Goal: Task Accomplishment & Management: Manage account settings

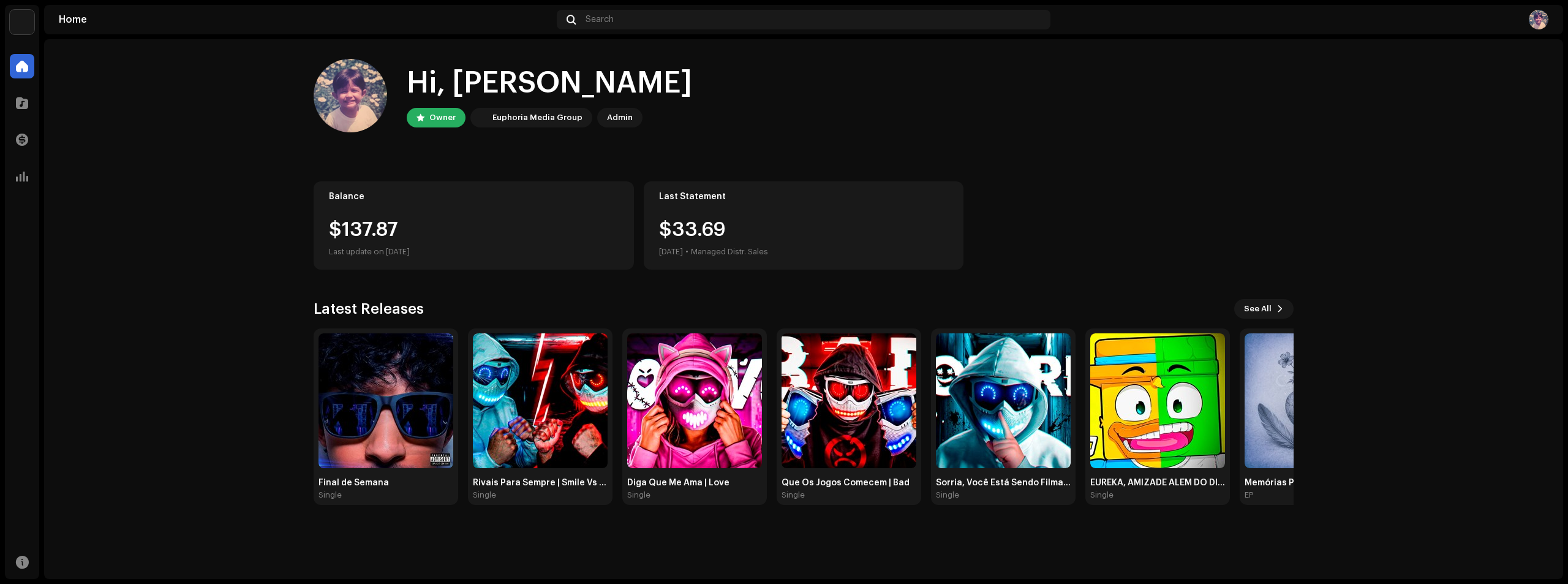
click at [27, 2] on div "IanZola Home Catalog Transactions Analytics Resources IanZola Home Search Hi, […" at bounding box center [784, 292] width 1568 height 584
drag, startPoint x: 28, startPoint y: 17, endPoint x: 38, endPoint y: 21, distance: 10.8
click at [28, 17] on img at bounding box center [22, 22] width 25 height 25
click at [146, 28] on span at bounding box center [145, 28] width 7 height 10
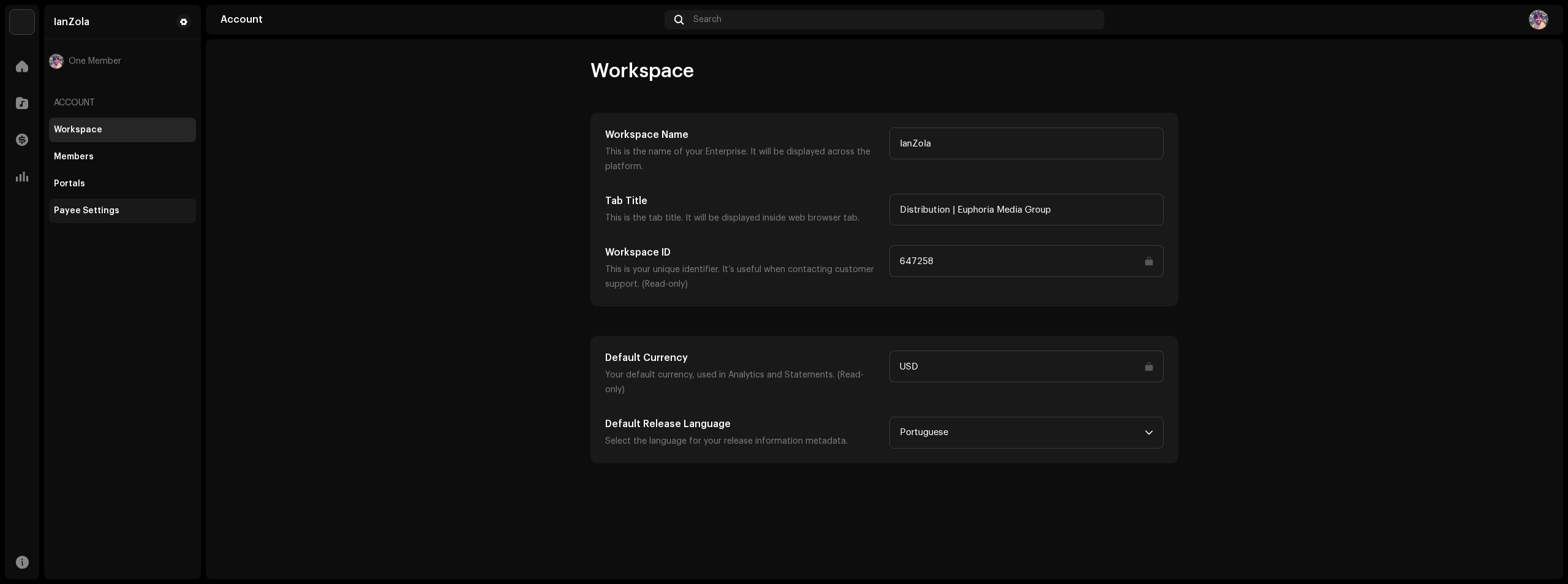
click at [105, 216] on div "Payee Settings" at bounding box center [122, 211] width 147 height 25
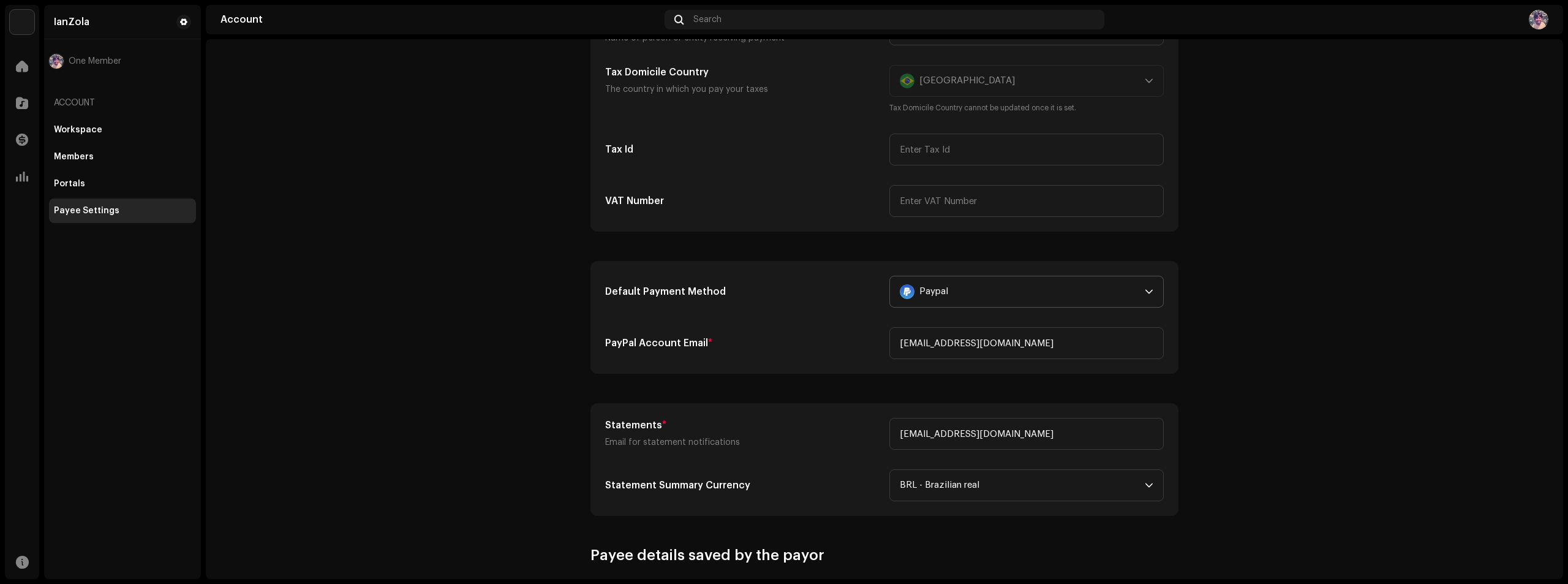
scroll to position [245, 0]
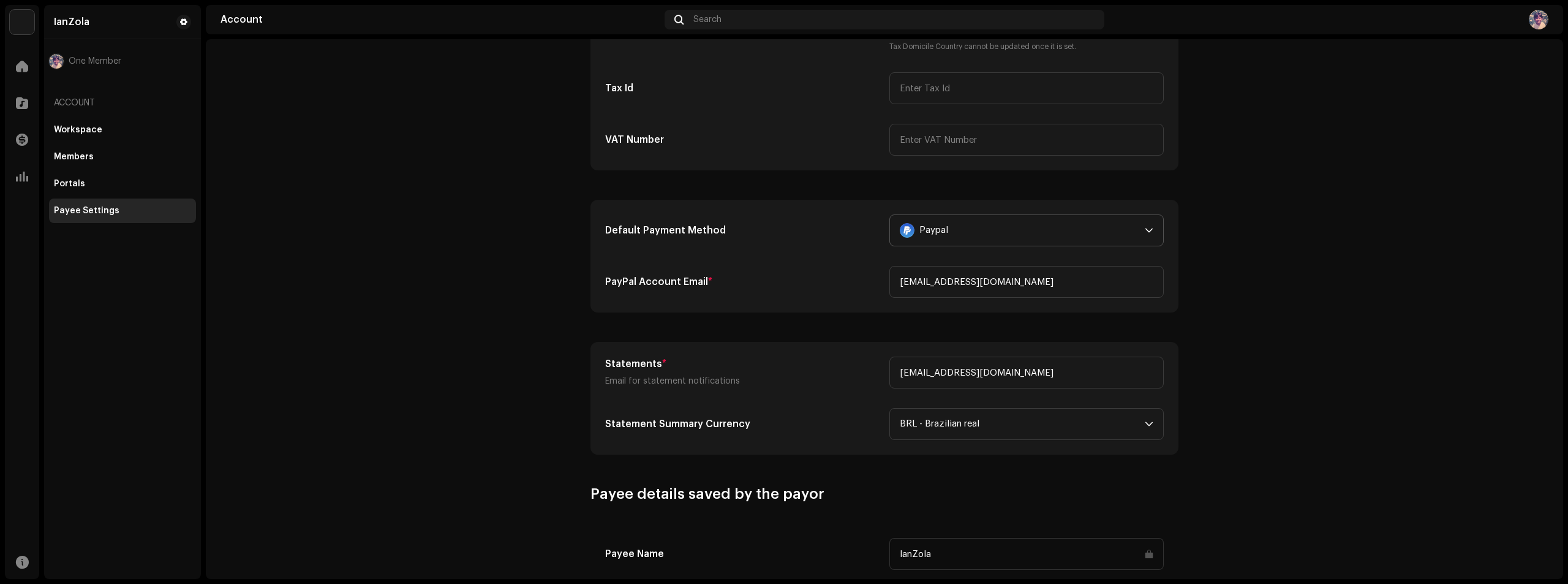
click at [1059, 234] on div "Paypal" at bounding box center [1019, 230] width 240 height 31
click at [914, 283] on div "No Payment Method" at bounding box center [1026, 289] width 254 height 15
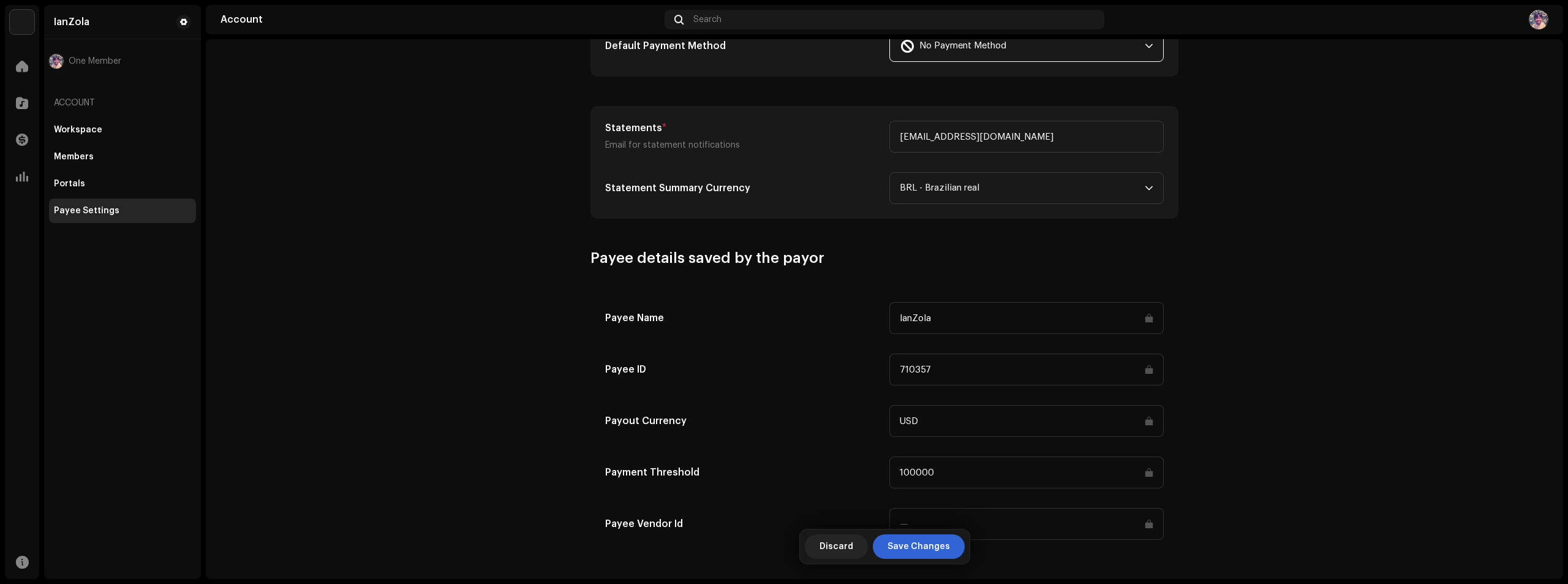
scroll to position [434, 0]
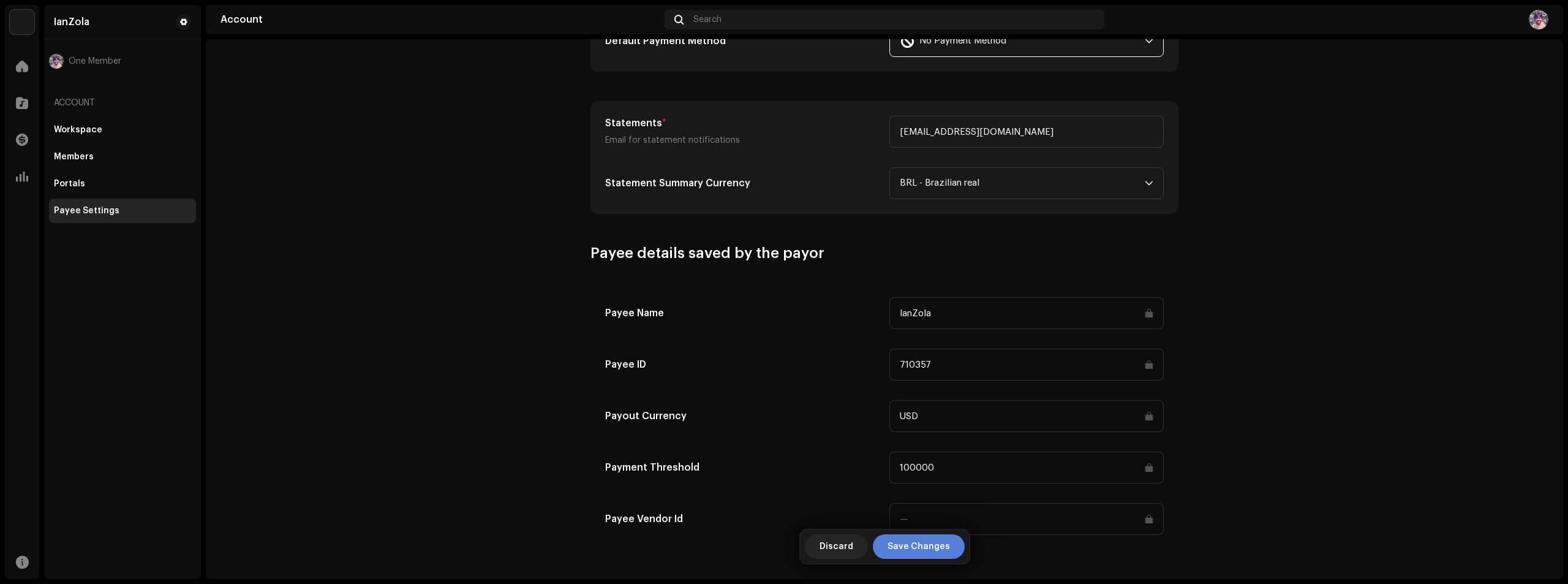
click at [922, 542] on span "Save Changes" at bounding box center [918, 546] width 63 height 25
click at [1117, 184] on span "BRL - Brazilian real" at bounding box center [1021, 183] width 245 height 31
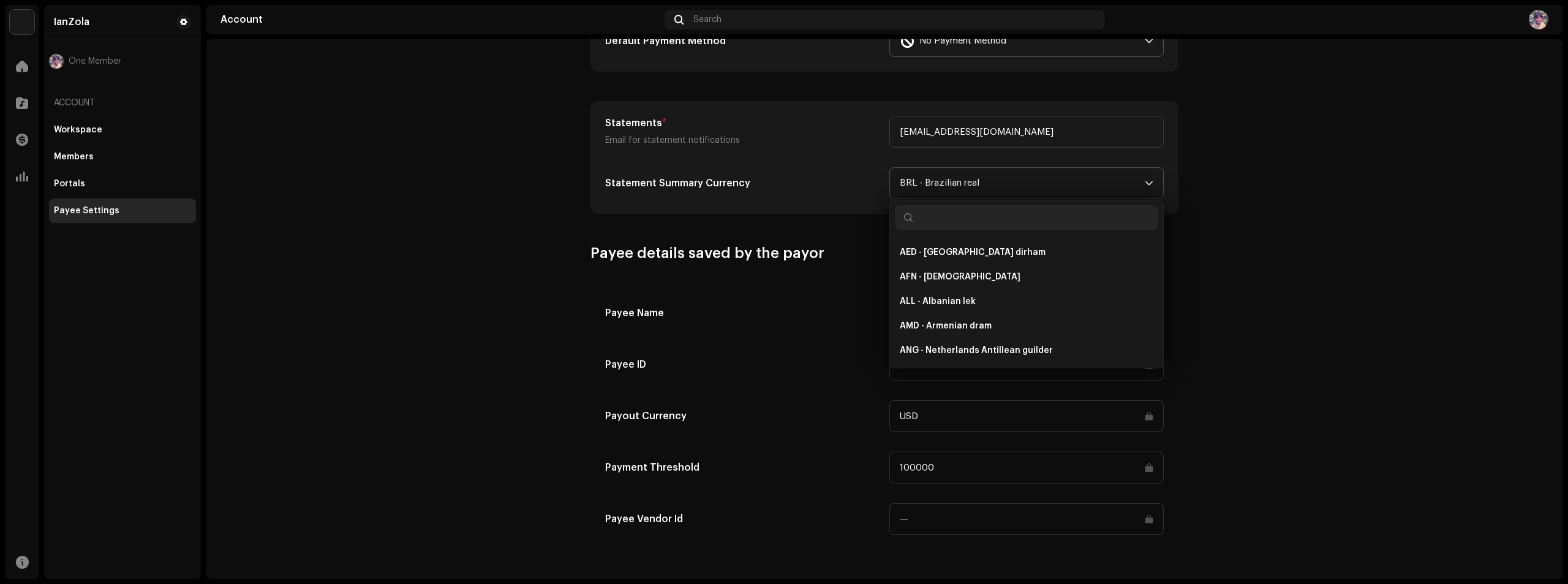
scroll to position [3157, 0]
click at [1117, 184] on span "BRL - Brazilian real" at bounding box center [1021, 183] width 245 height 31
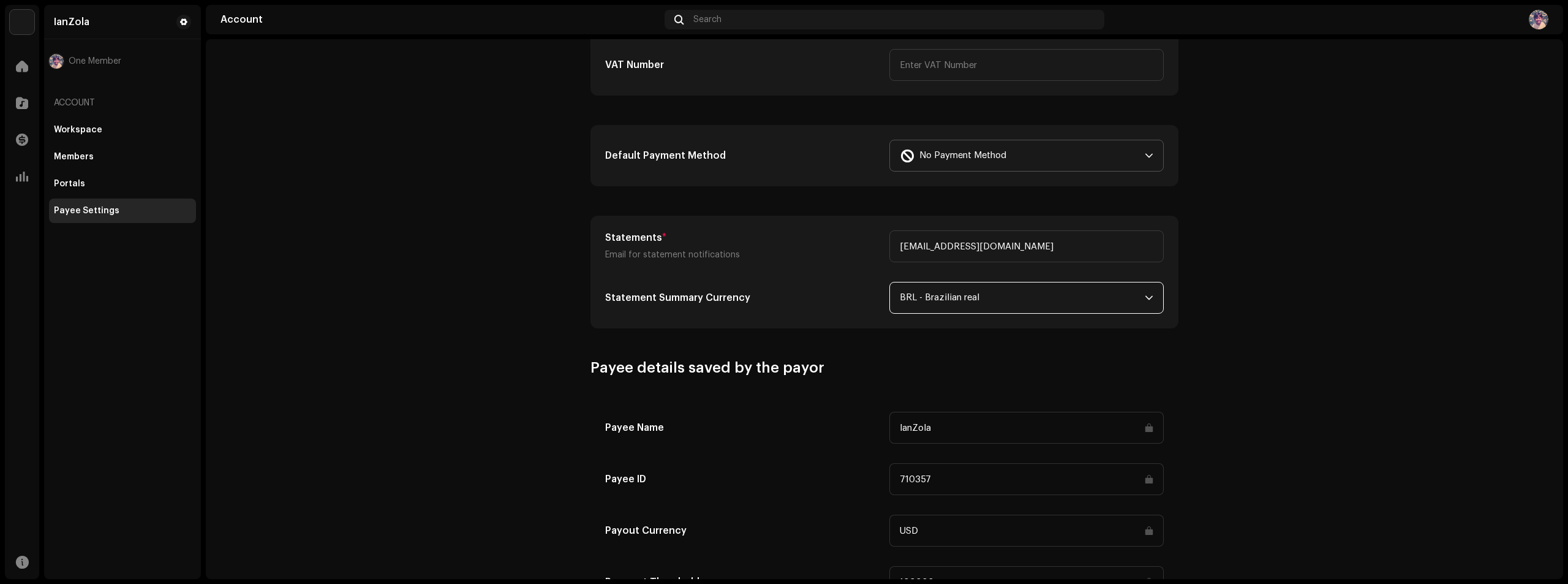
scroll to position [434, 0]
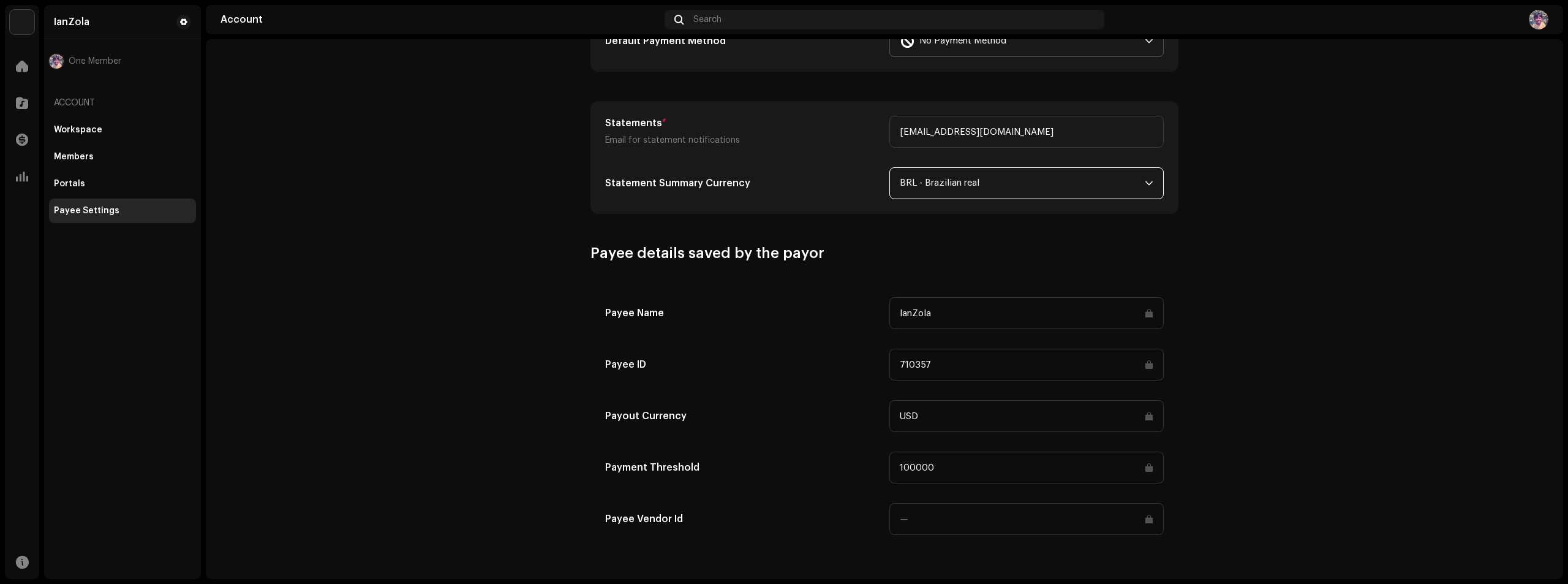
click at [1034, 343] on div "Payee Name IanZola Payee ID 710357 Payout Currency USD Payment Threshold 100000…" at bounding box center [883, 416] width 559 height 238
click at [1032, 355] on input "710357" at bounding box center [1026, 365] width 275 height 32
drag, startPoint x: 940, startPoint y: 357, endPoint x: 919, endPoint y: 360, distance: 21.2
click at [921, 360] on input "710357" at bounding box center [1026, 365] width 275 height 32
drag, startPoint x: 919, startPoint y: 360, endPoint x: 910, endPoint y: 360, distance: 9.0
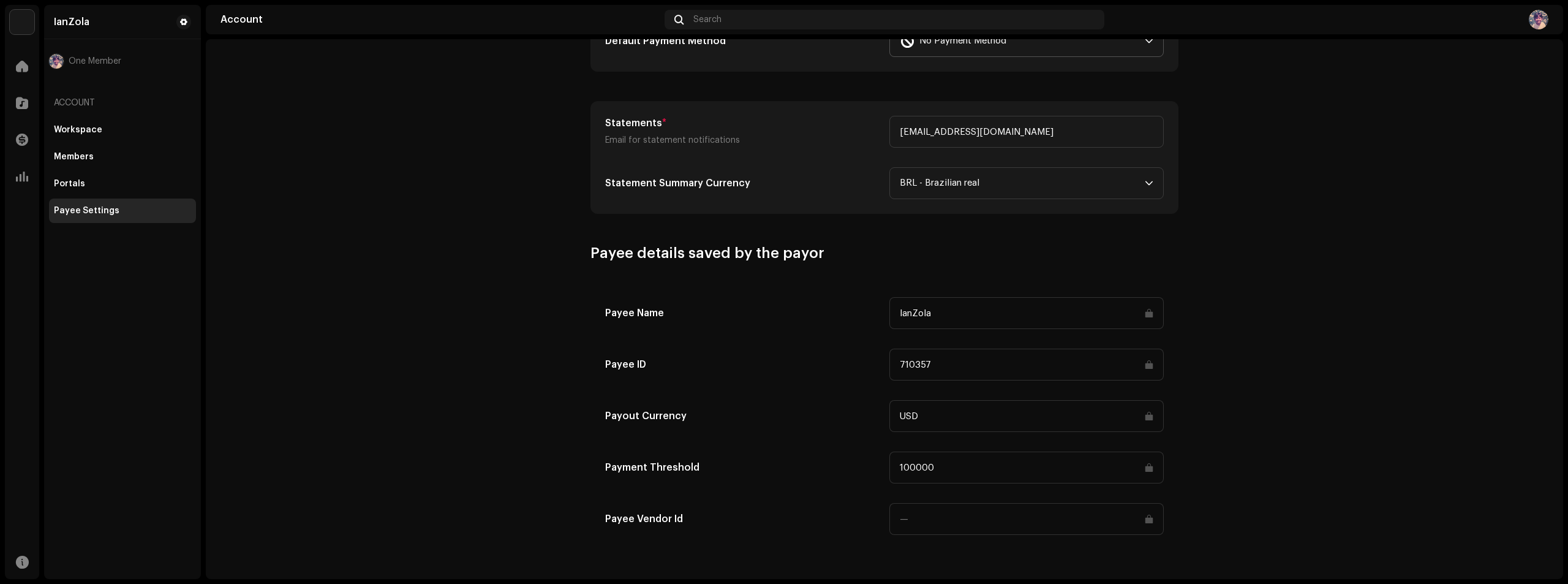
click at [918, 360] on input "710357" at bounding box center [1026, 365] width 275 height 32
click at [808, 338] on div "Payee Name IanZola Payee ID 710357 Payout Currency USD Payment Threshold 100000…" at bounding box center [883, 416] width 559 height 238
click at [975, 324] on input "IanZola" at bounding box center [1026, 313] width 275 height 32
drag, startPoint x: 939, startPoint y: 358, endPoint x: 869, endPoint y: 360, distance: 70.0
click at [872, 360] on div "Payee ID 710357" at bounding box center [883, 365] width 559 height 32
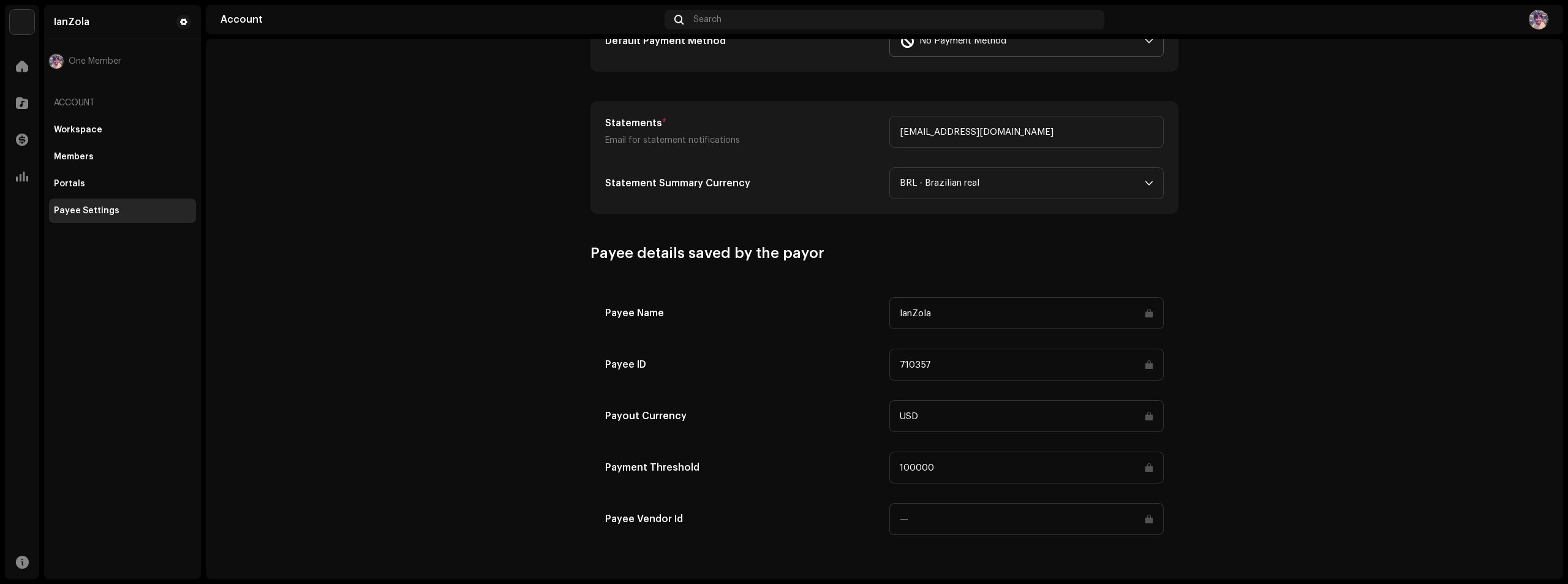
click at [869, 360] on h5 "Payee ID" at bounding box center [742, 364] width 275 height 15
drag, startPoint x: 653, startPoint y: 365, endPoint x: 552, endPoint y: 362, distance: 101.0
click at [553, 362] on account-payee-settings "Payee Settings Type Company Individual Individual - not incorporated. Pay To Na…" at bounding box center [884, 86] width 1357 height 925
click at [547, 360] on account-payee-settings "Payee Settings Type Company Individual Individual - not incorporated. Pay To Na…" at bounding box center [884, 86] width 1357 height 925
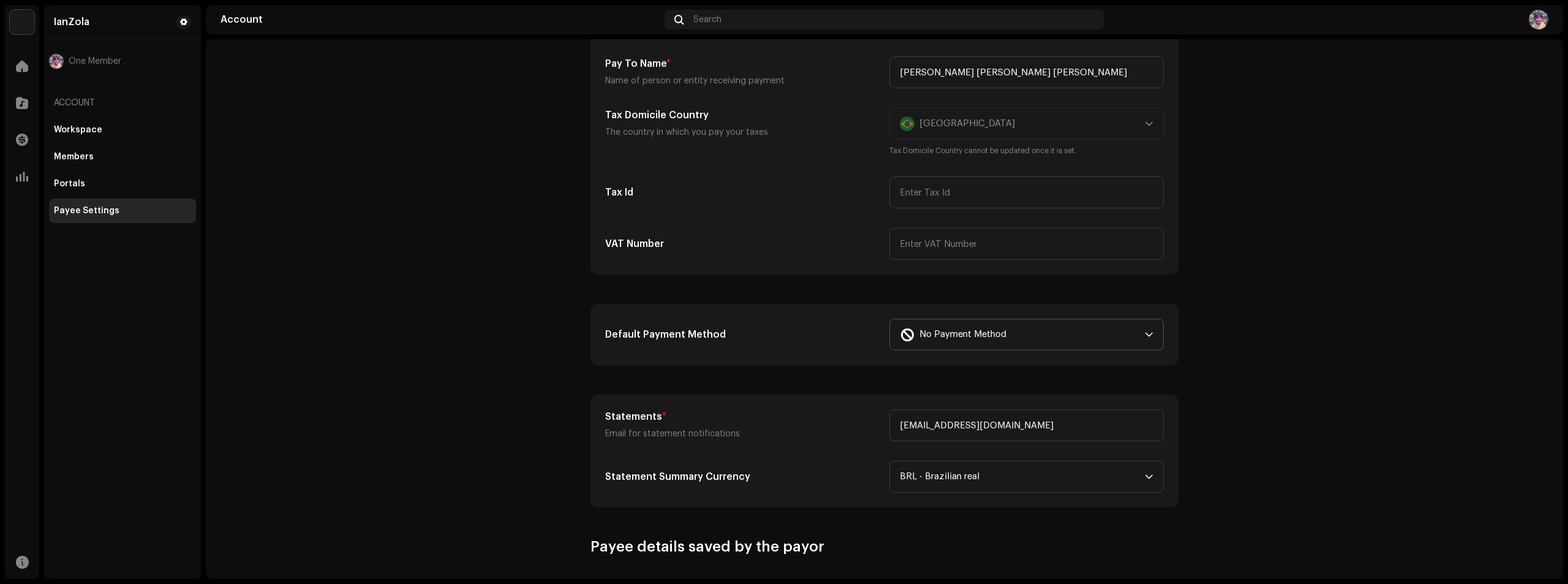
scroll to position [184, 0]
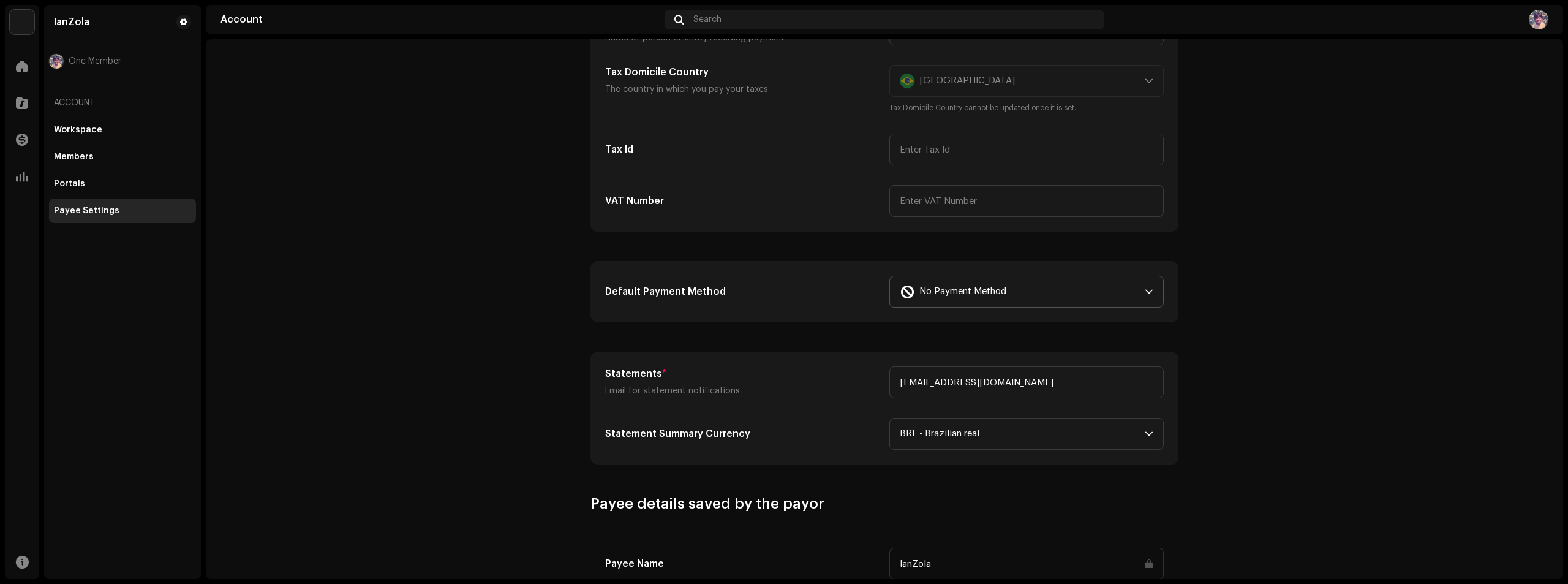
click at [455, 187] on account-payee-settings "Payee Settings Type Company Individual Individual - not incorporated. Pay To Na…" at bounding box center [884, 337] width 1357 height 925
